Goal: Task Accomplishment & Management: Complete application form

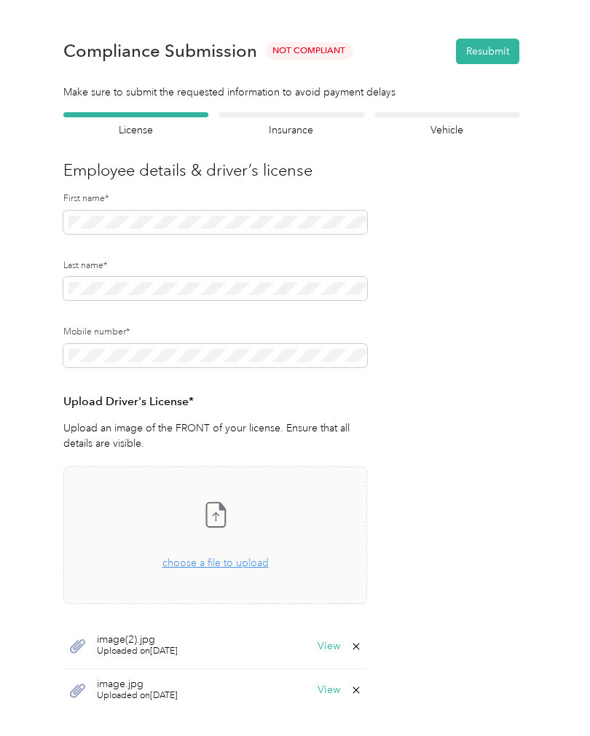
click at [252, 565] on span "choose a file to upload" at bounding box center [216, 563] width 106 height 12
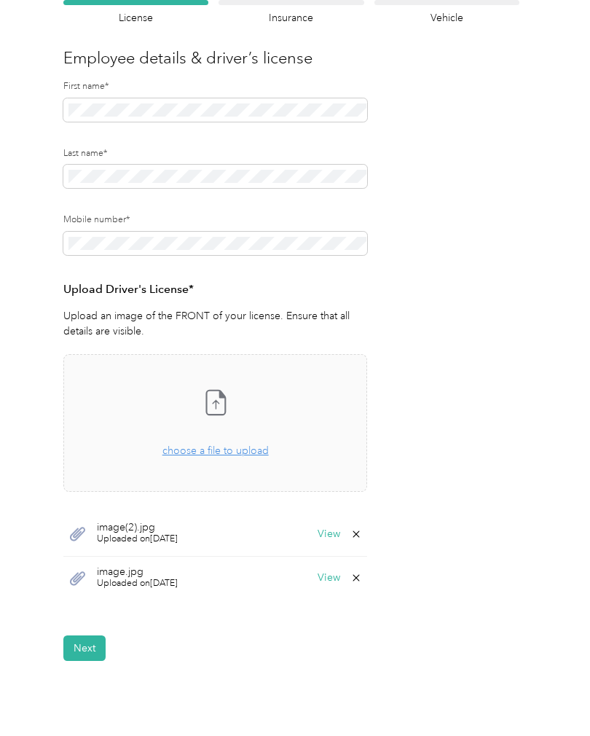
scroll to position [113, 0]
click at [359, 534] on icon at bounding box center [356, 533] width 7 height 7
click at [331, 539] on button "Yes" at bounding box center [324, 542] width 28 height 23
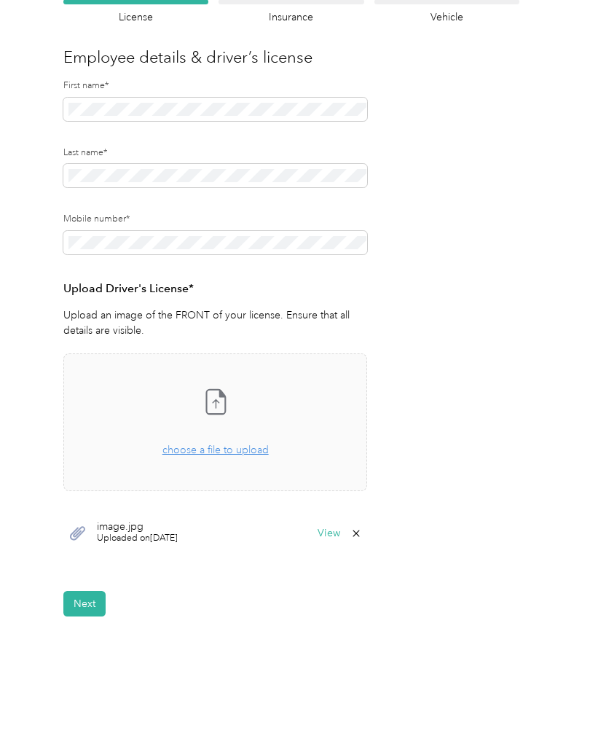
click at [89, 601] on button "Next" at bounding box center [84, 604] width 42 height 26
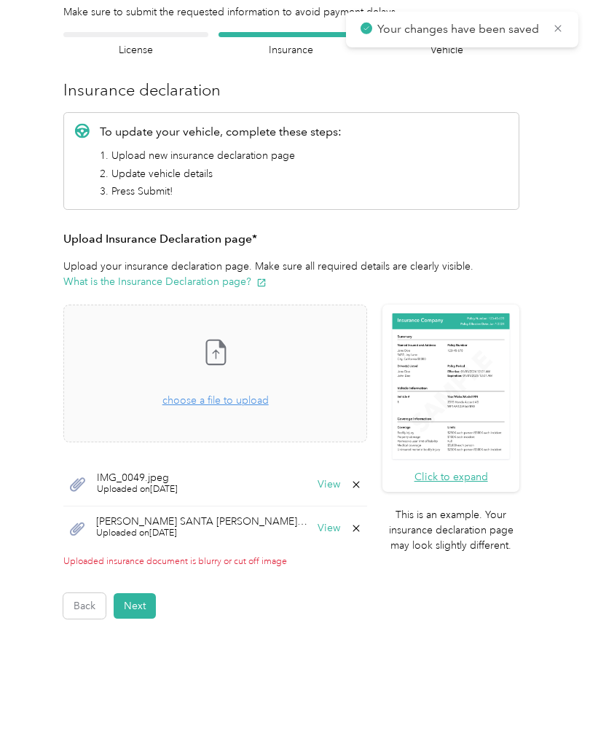
scroll to position [80, 0]
click at [318, 532] on button "View" at bounding box center [329, 528] width 23 height 10
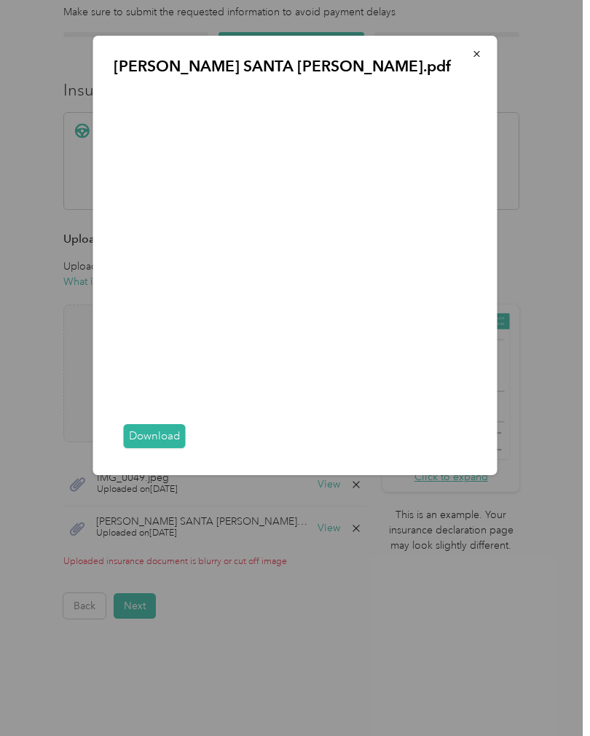
click at [482, 42] on button "button" at bounding box center [477, 54] width 31 height 26
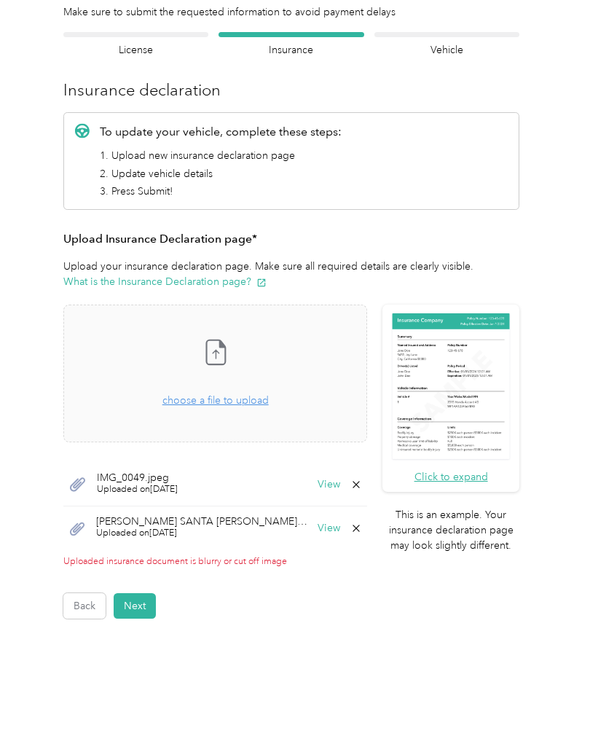
click at [351, 531] on icon at bounding box center [357, 529] width 12 height 12
click at [278, 537] on button "Yes" at bounding box center [278, 537] width 28 height 23
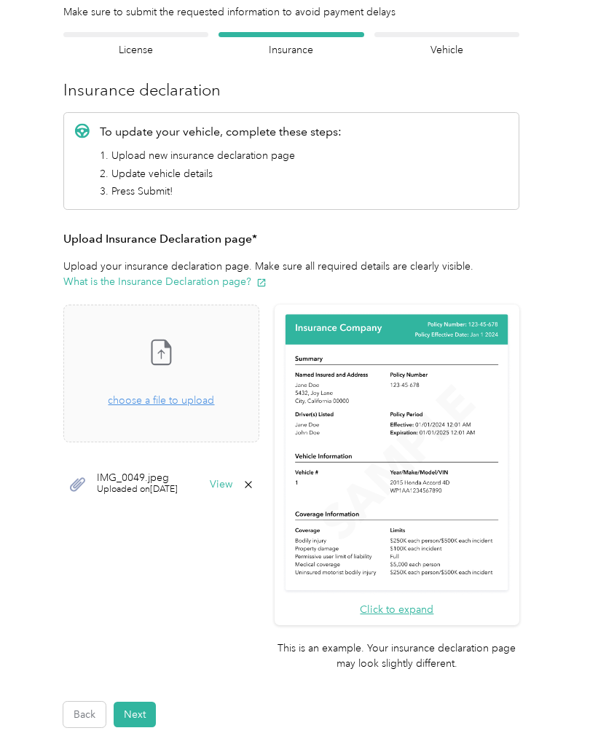
click at [214, 401] on span "choose a file to upload" at bounding box center [161, 400] width 106 height 12
click at [222, 408] on div "Take a photo or choose a photo from your library Drag and drop your file here, …" at bounding box center [161, 373] width 171 height 113
click at [214, 406] on div "Drag and drop your file here, or choose a file to upload" at bounding box center [161, 393] width 106 height 32
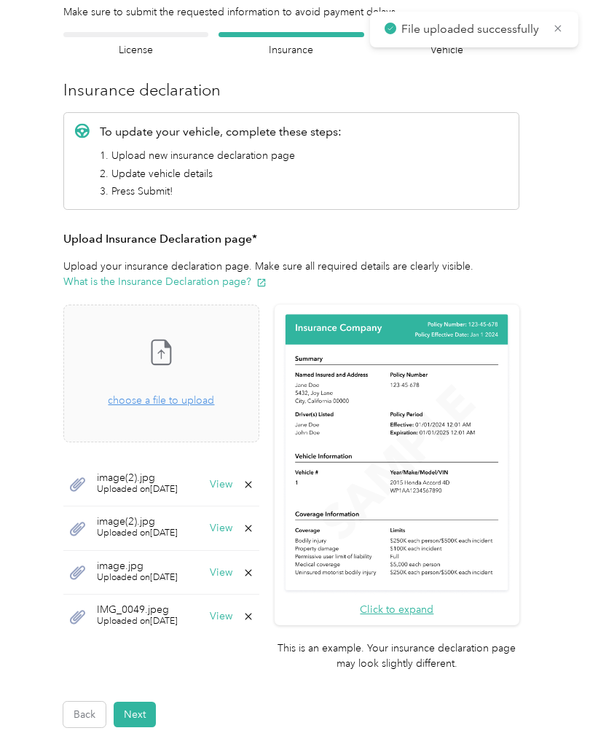
click at [214, 402] on span "choose a file to upload" at bounding box center [161, 400] width 106 height 12
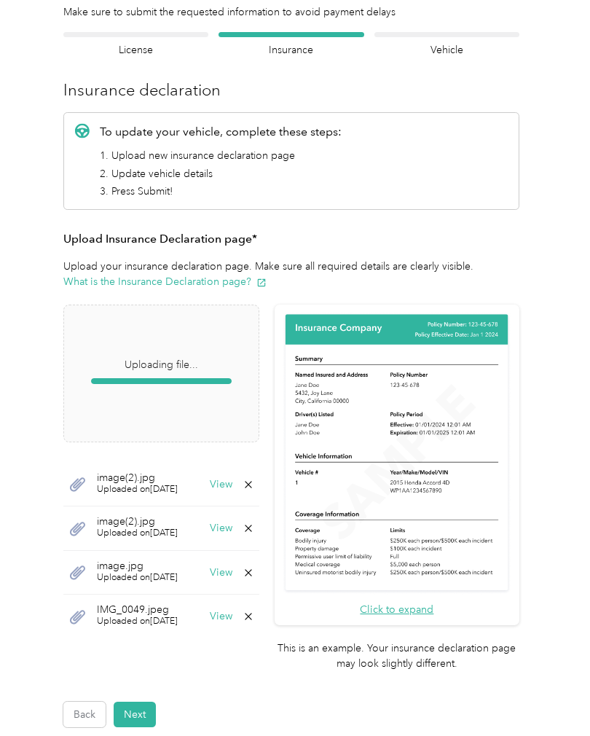
click at [129, 702] on button "Next" at bounding box center [135, 715] width 42 height 26
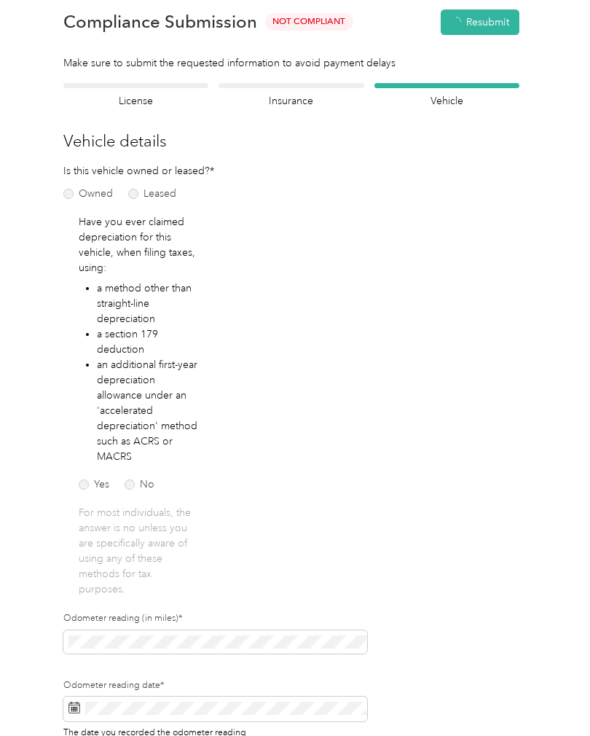
scroll to position [17, 0]
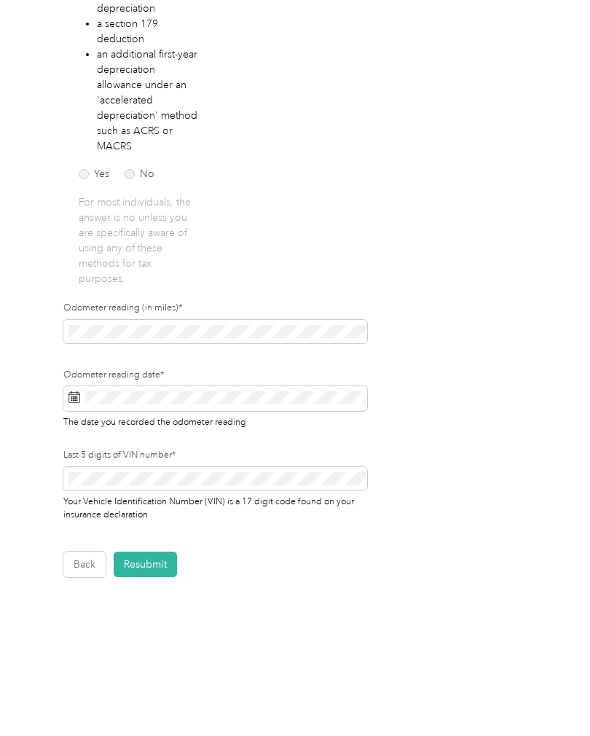
click at [160, 563] on button "Resubmit" at bounding box center [145, 565] width 63 height 26
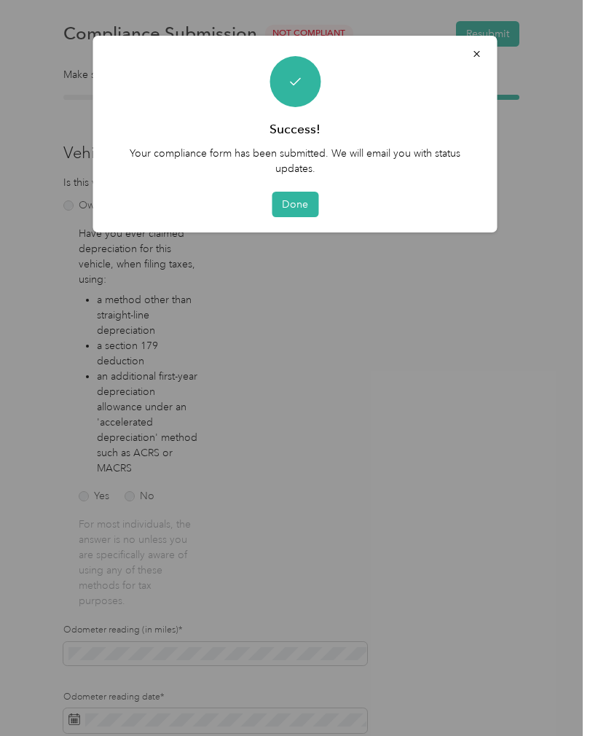
click at [283, 200] on button "Done" at bounding box center [295, 205] width 47 height 26
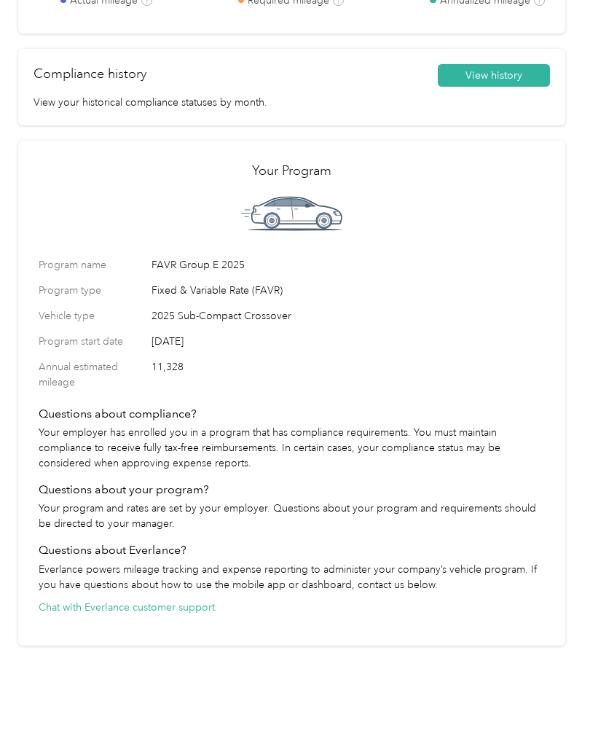
scroll to position [921, 0]
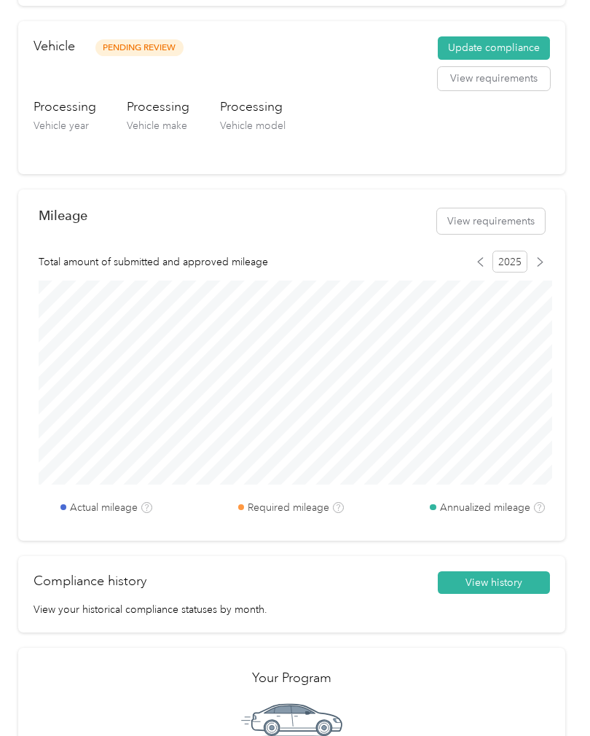
scroll to position [415, 0]
